Goal: Find specific page/section: Find specific page/section

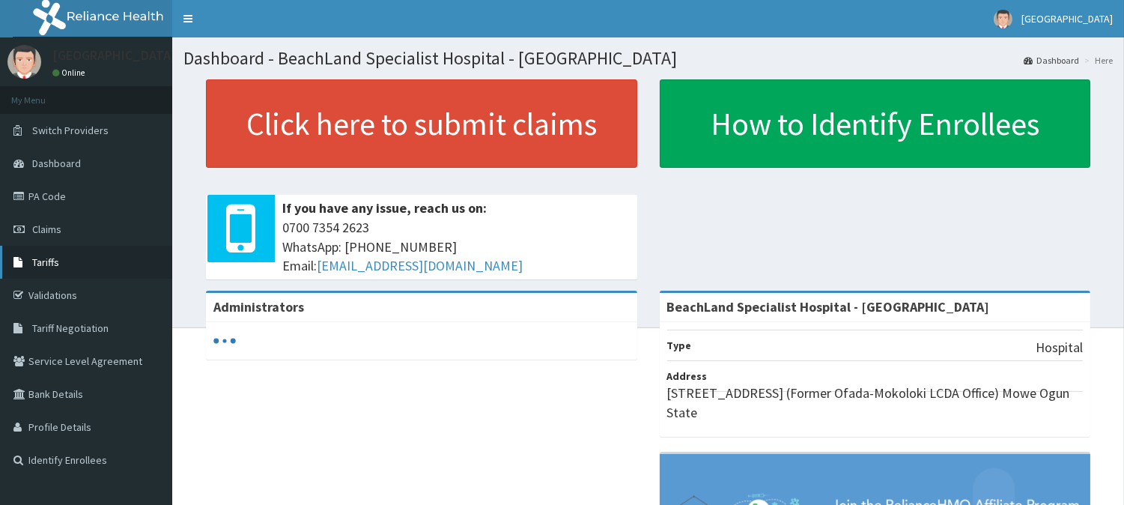
click at [48, 261] on span "Tariffs" at bounding box center [45, 261] width 27 height 13
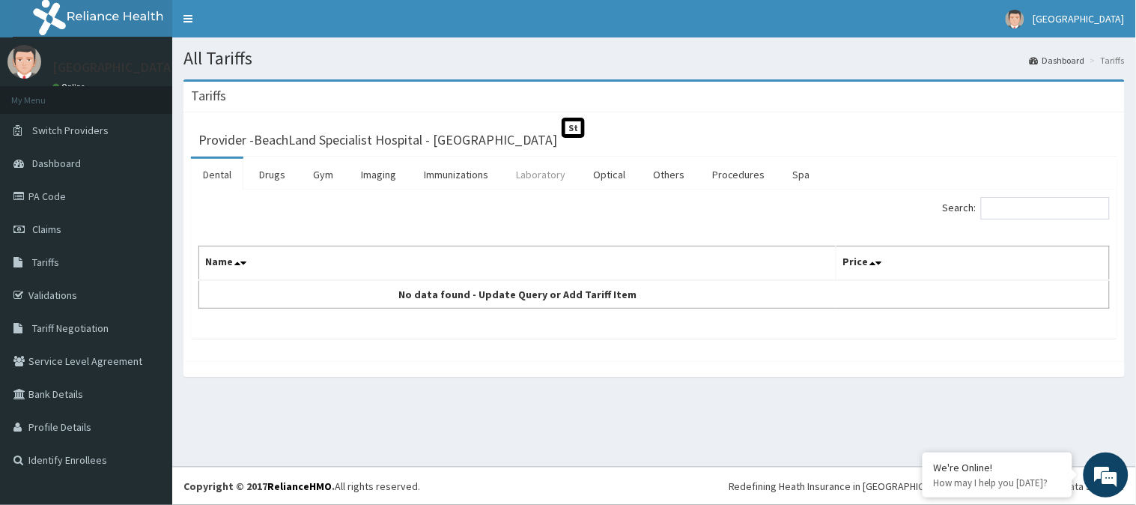
click at [545, 175] on link "Laboratory" at bounding box center [540, 174] width 73 height 31
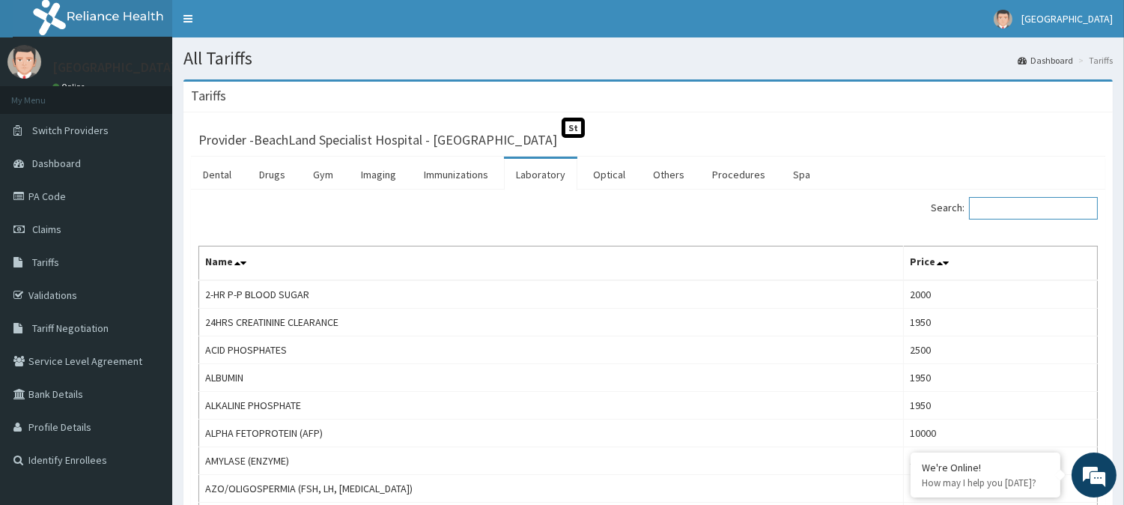
click at [1002, 210] on input "Search:" at bounding box center [1033, 208] width 129 height 22
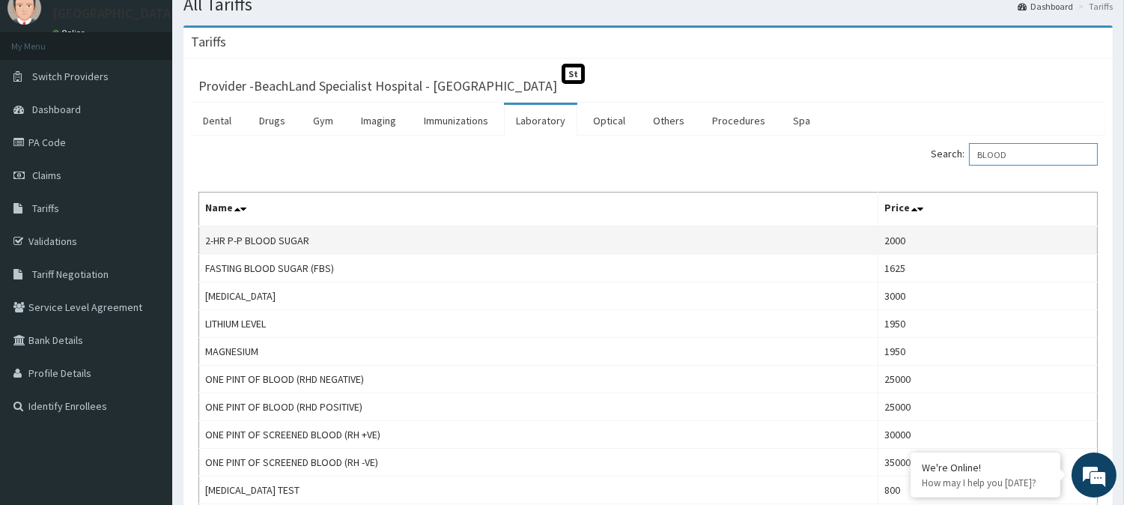
scroll to position [83, 0]
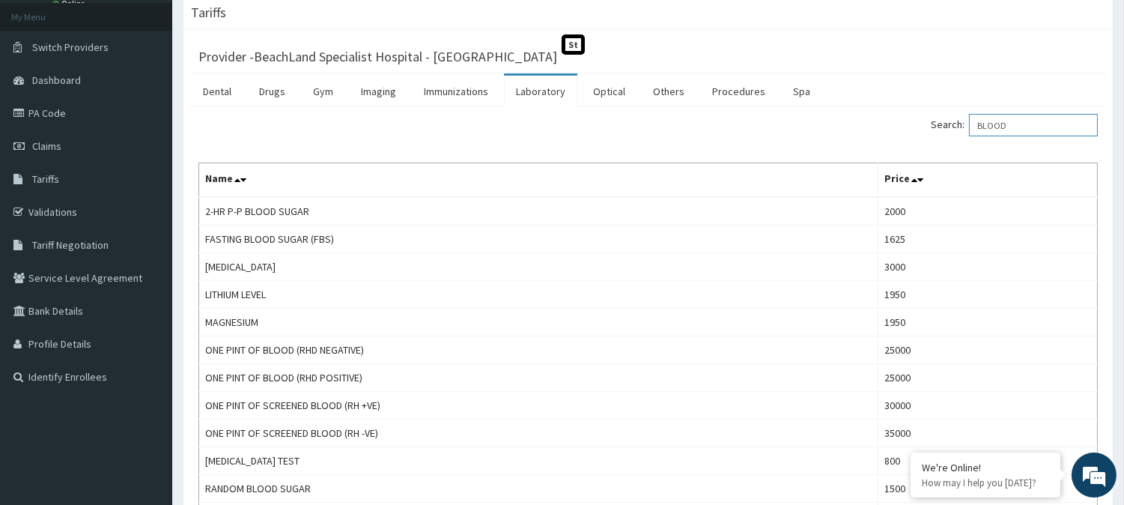
type input "BLOOD"
